Goal: Navigation & Orientation: Find specific page/section

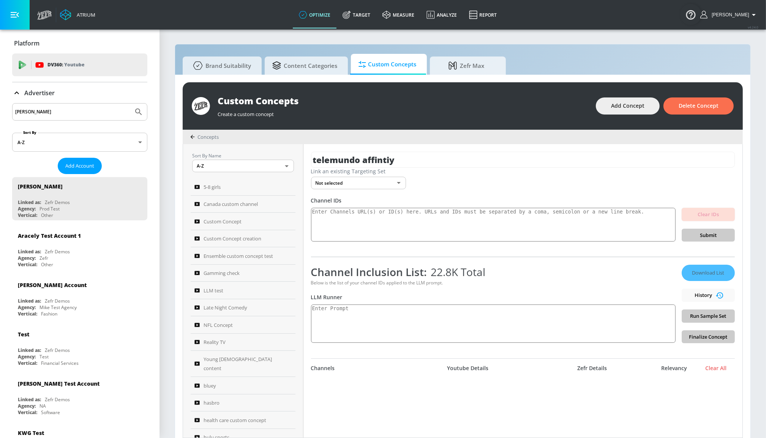
scroll to position [1760, 0]
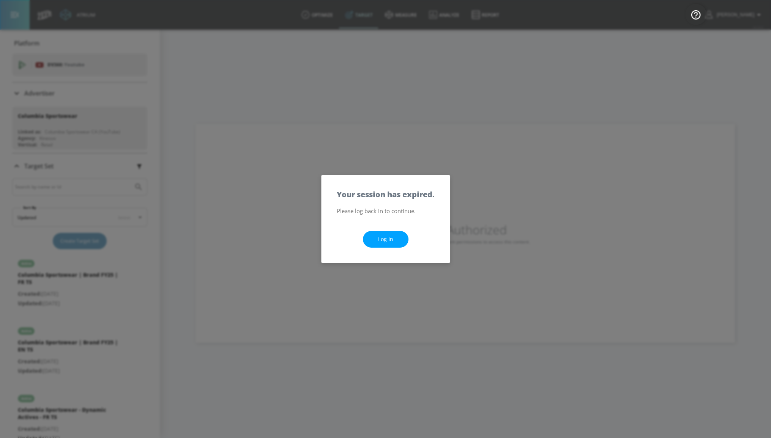
click at [408, 244] on div "Log In" at bounding box center [386, 239] width 128 height 47
click at [402, 242] on link "Log In" at bounding box center [386, 239] width 46 height 17
click at [393, 240] on link "Log In" at bounding box center [386, 239] width 46 height 17
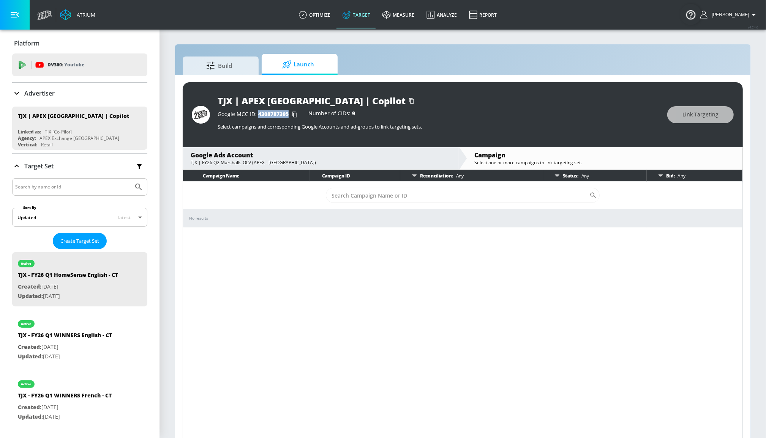
scroll to position [34, 0]
